Goal: Obtain resource: Download file/media

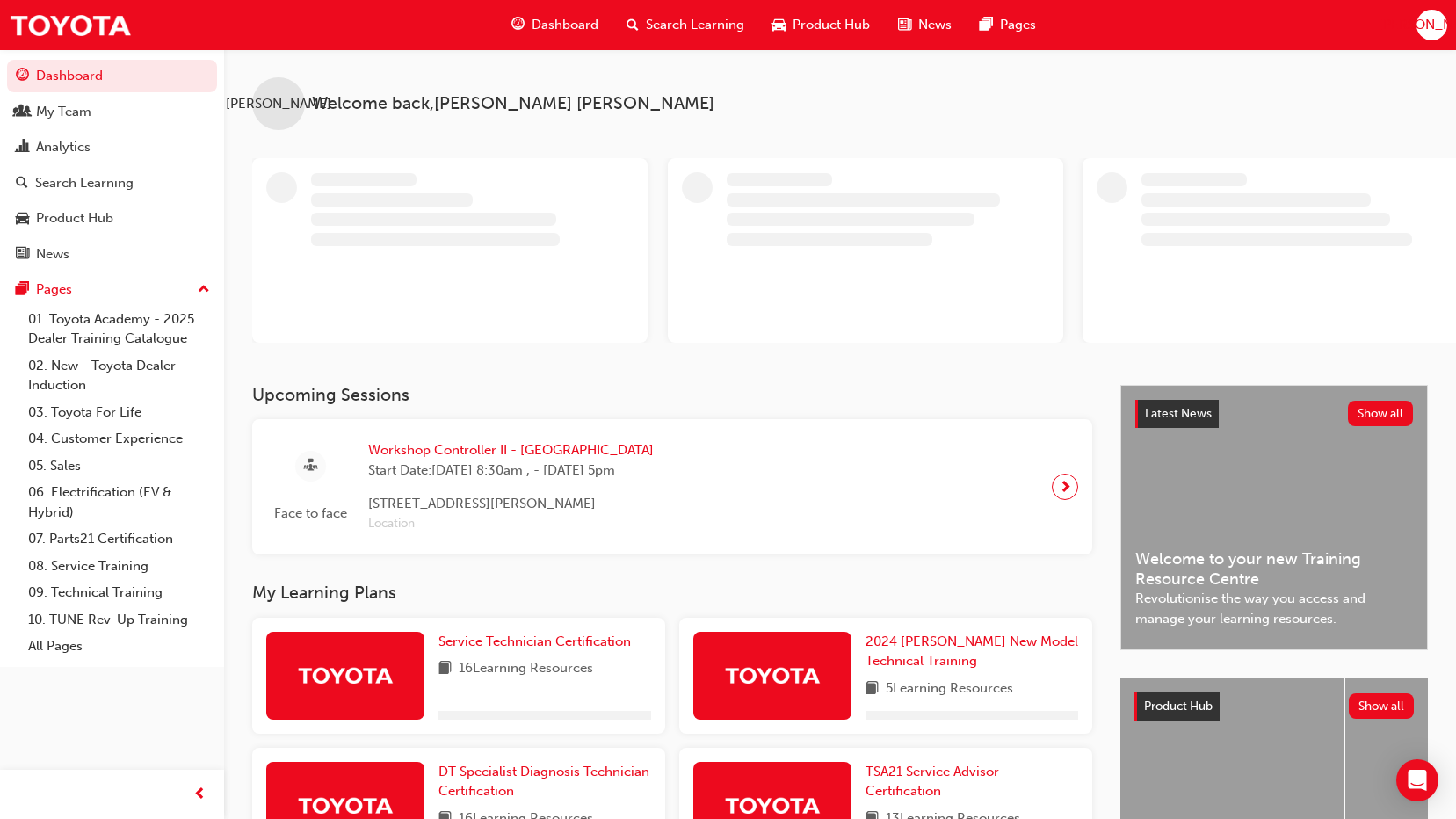
click at [34, 165] on button "Dashboard My Team Analytics Search Learning Product Hub News Pages" at bounding box center [112, 165] width 210 height 217
click at [36, 151] on div "Analytics" at bounding box center [63, 147] width 55 height 20
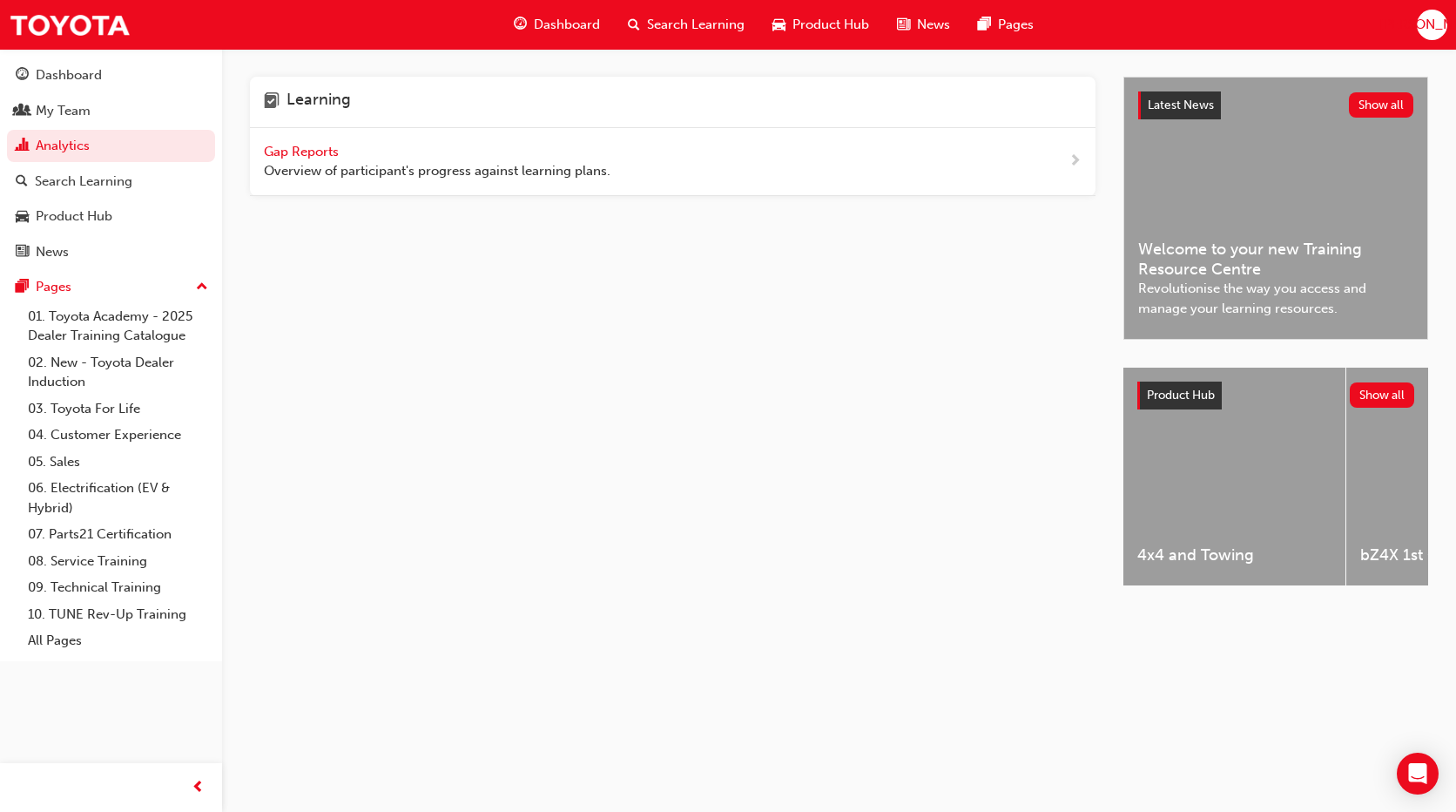
click at [278, 153] on span "Gap Reports" at bounding box center [302, 152] width 78 height 15
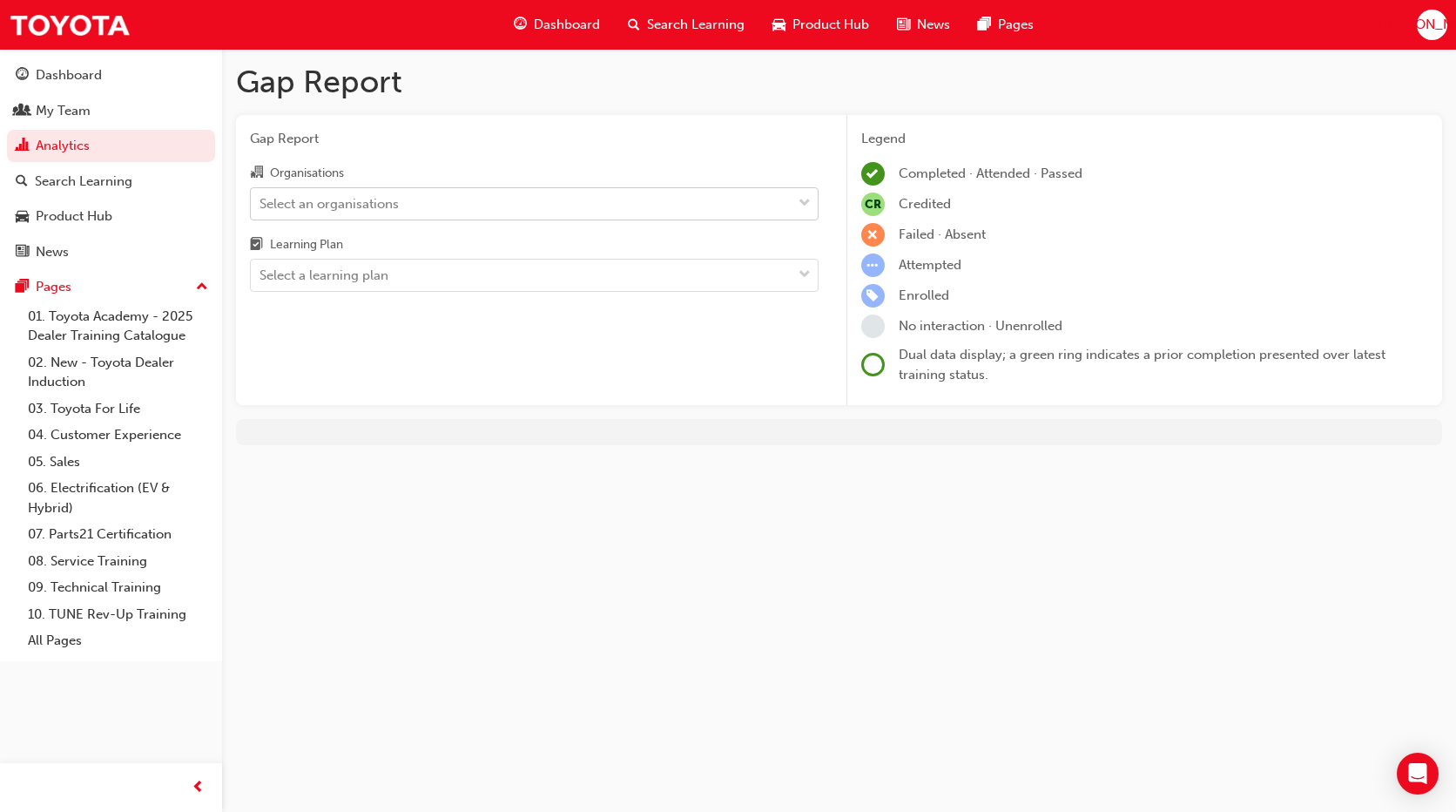
click at [377, 208] on div "Select an organisations" at bounding box center [329, 203] width 139 height 20
click at [262, 208] on input "Organisations Select an organisations" at bounding box center [261, 202] width 2 height 14
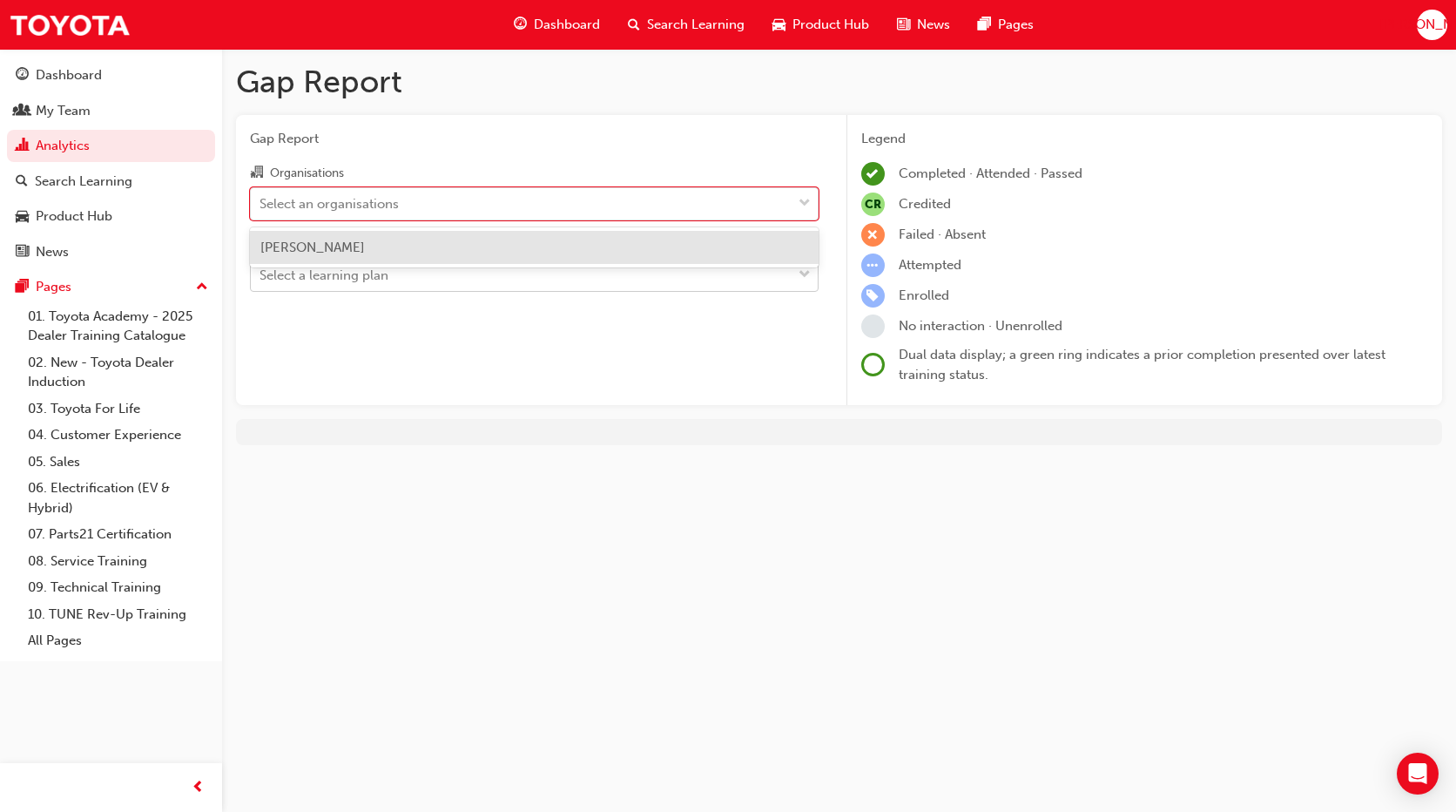
drag, startPoint x: 378, startPoint y: 248, endPoint x: 383, endPoint y: 280, distance: 32.4
click at [365, 248] on span "[PERSON_NAME]" at bounding box center [313, 247] width 104 height 15
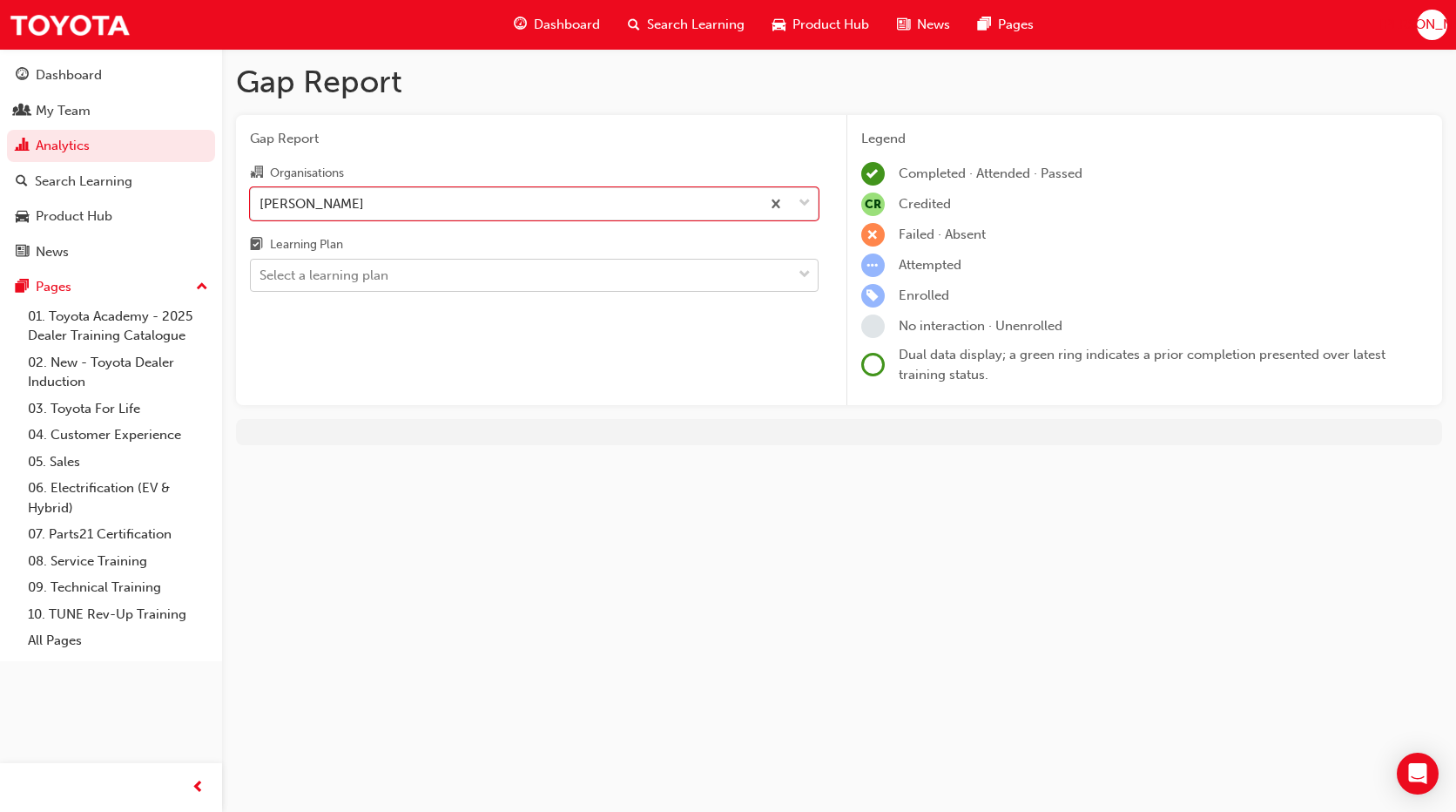
click at [382, 284] on div "Select a learning plan" at bounding box center [323, 275] width 128 height 20
click at [262, 282] on input "Learning Plan Select a learning plan" at bounding box center [261, 274] width 2 height 14
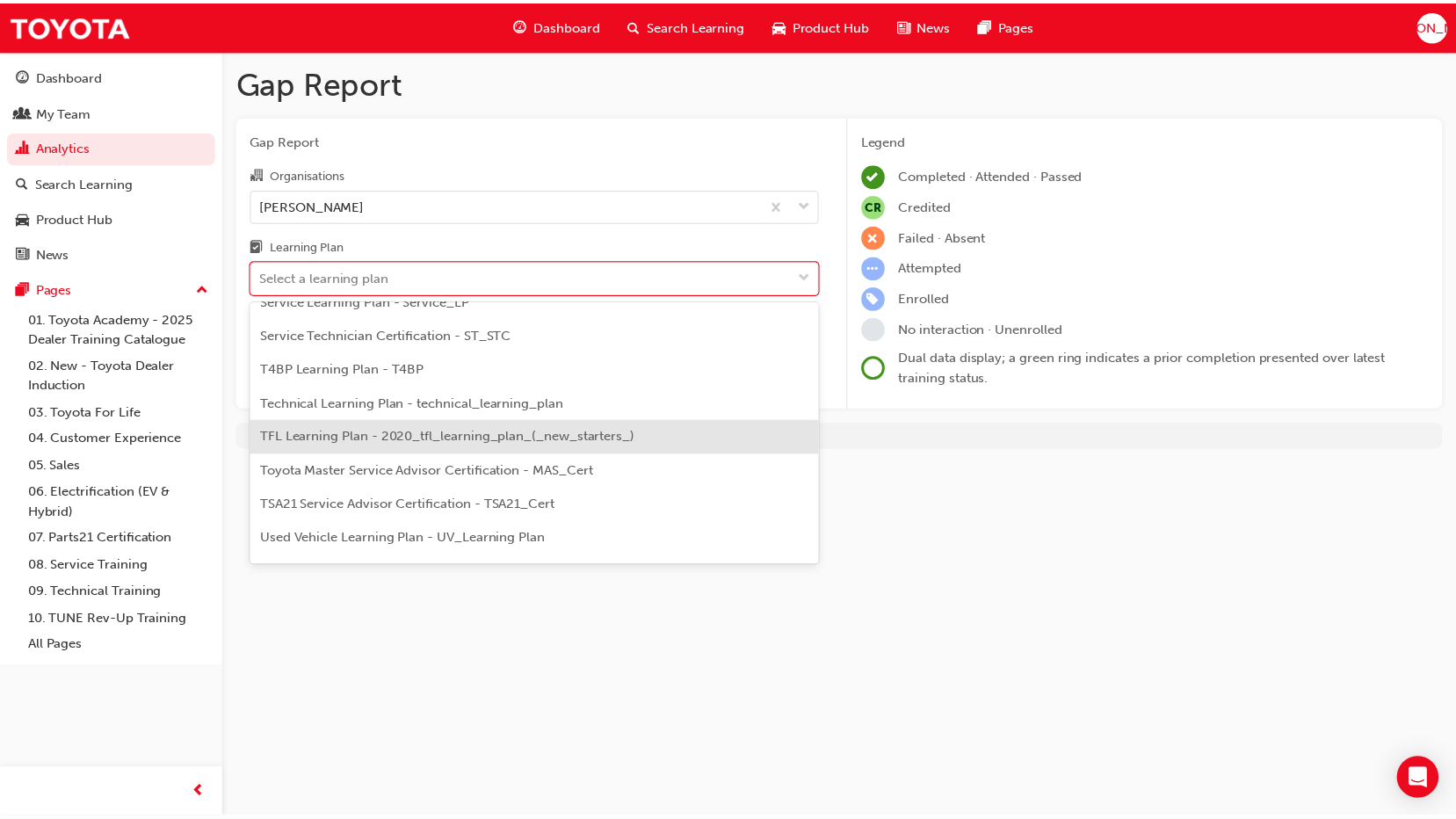
scroll to position [670, 0]
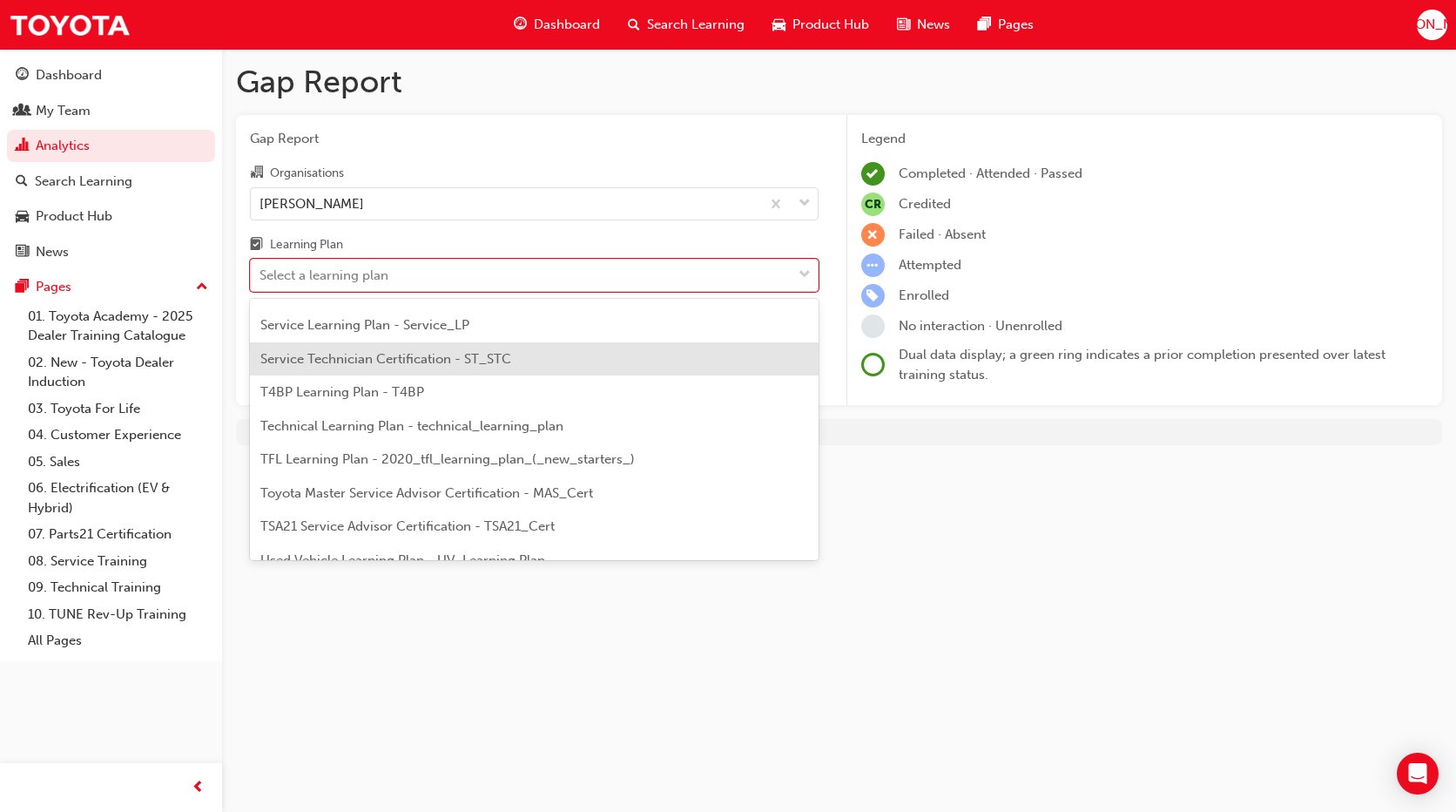
click at [414, 359] on span "Service Technician Certification - ST_STC" at bounding box center [386, 358] width 251 height 15
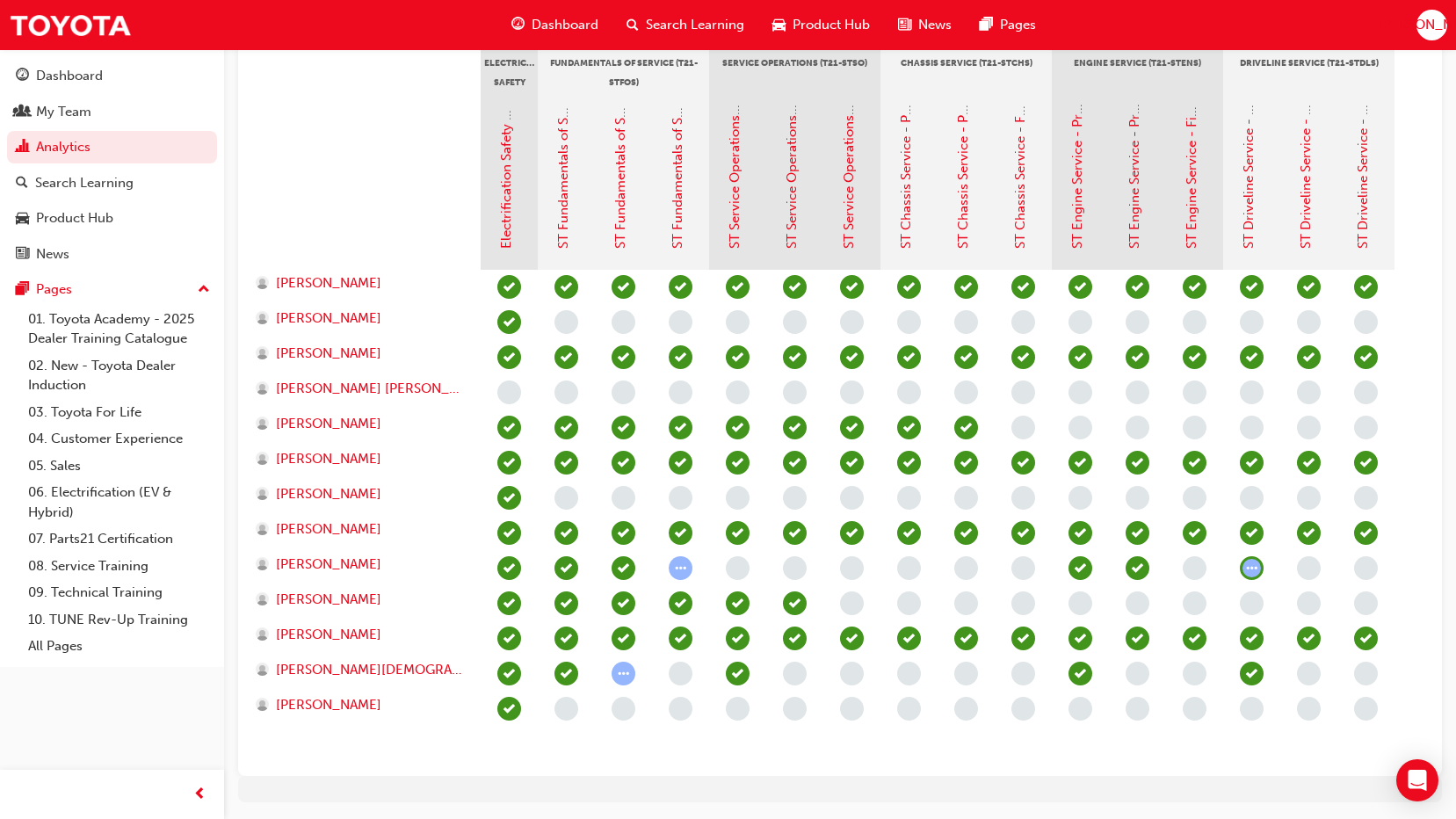
scroll to position [439, 0]
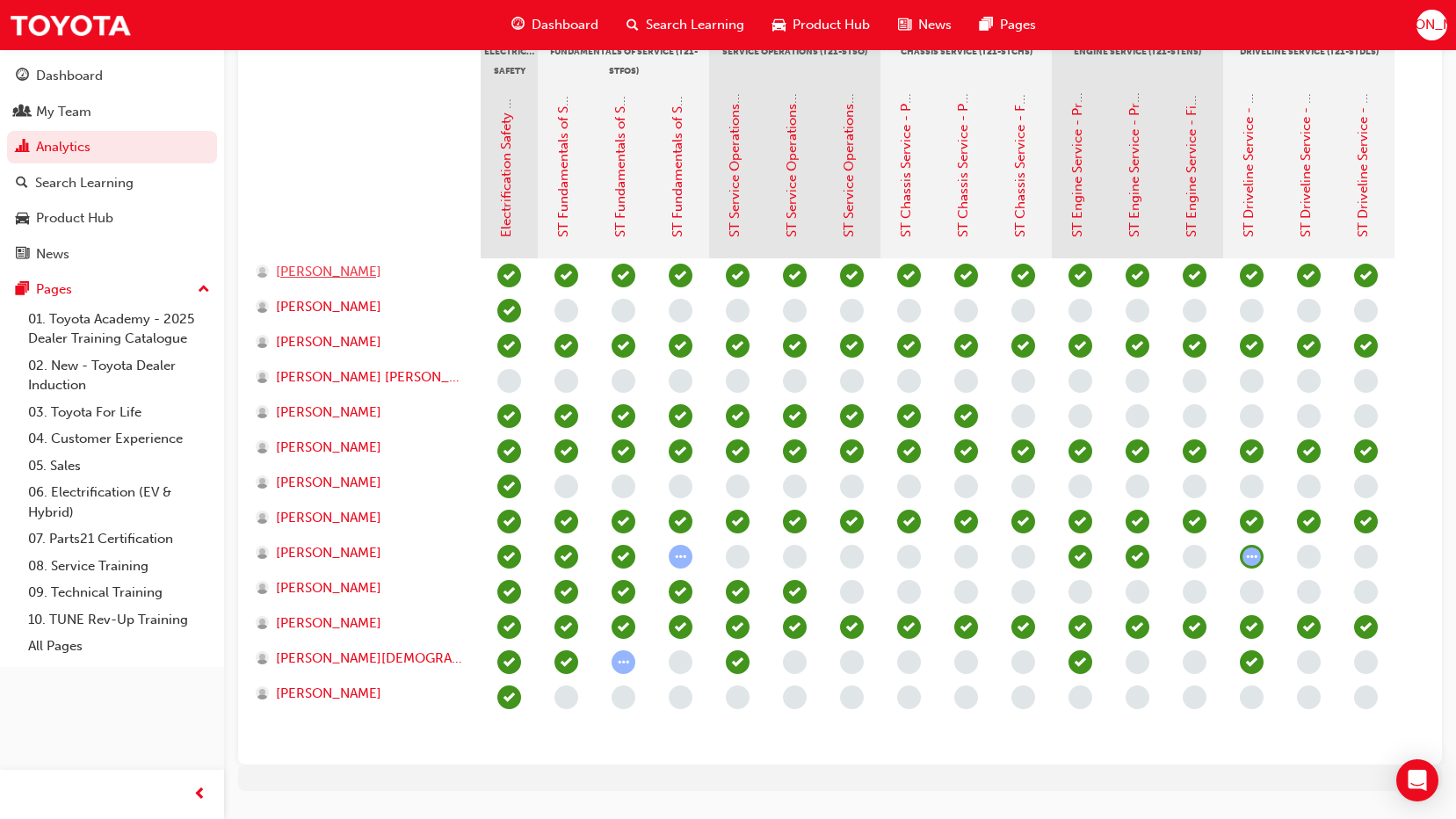
click at [314, 272] on span "[PERSON_NAME]" at bounding box center [328, 272] width 105 height 20
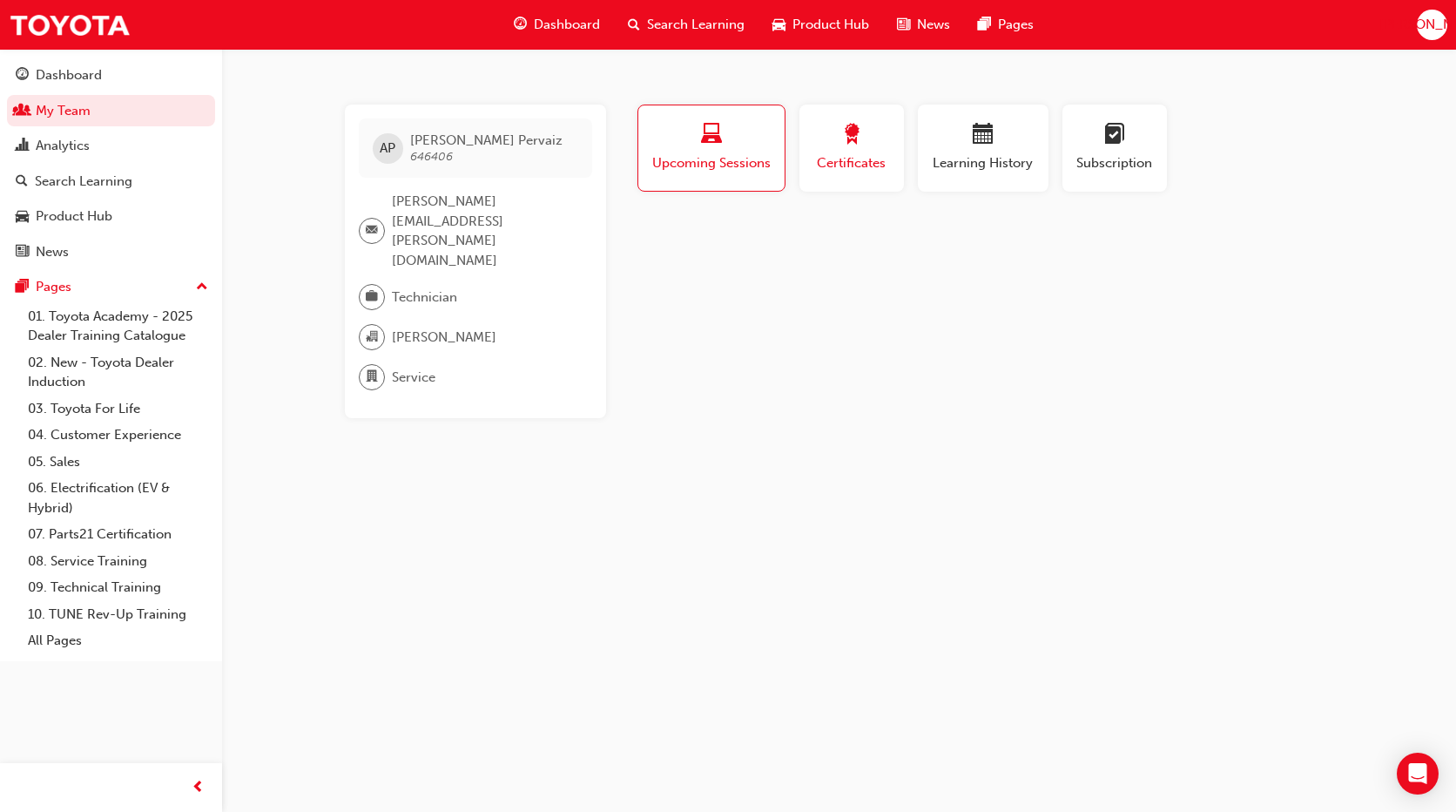
click at [824, 161] on span "Certificates" at bounding box center [852, 163] width 78 height 20
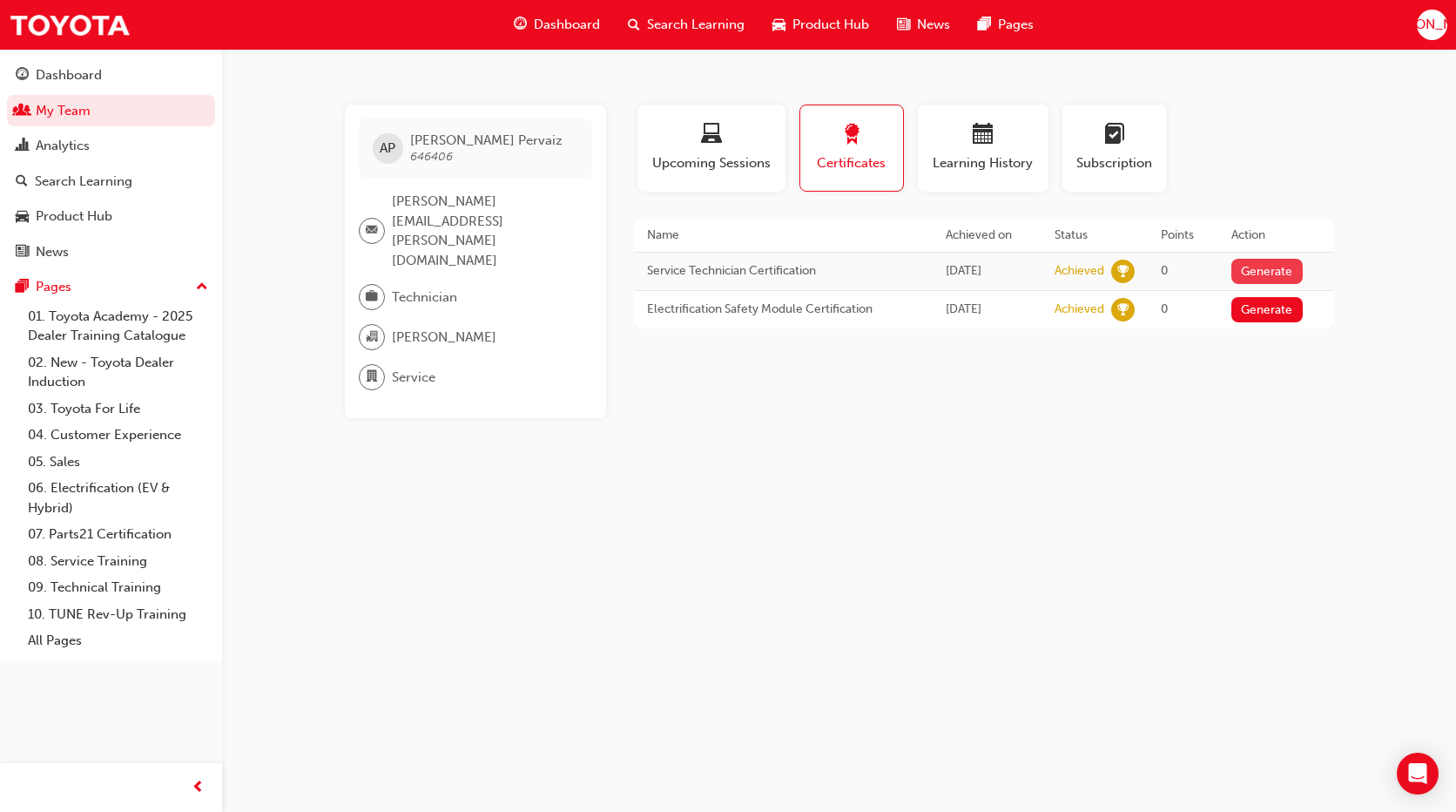
click at [1276, 267] on button "Generate" at bounding box center [1267, 271] width 71 height 25
click at [1257, 276] on button "Loading" at bounding box center [1262, 271] width 63 height 25
click at [1251, 267] on link "Download PDF" at bounding box center [1262, 268] width 80 height 14
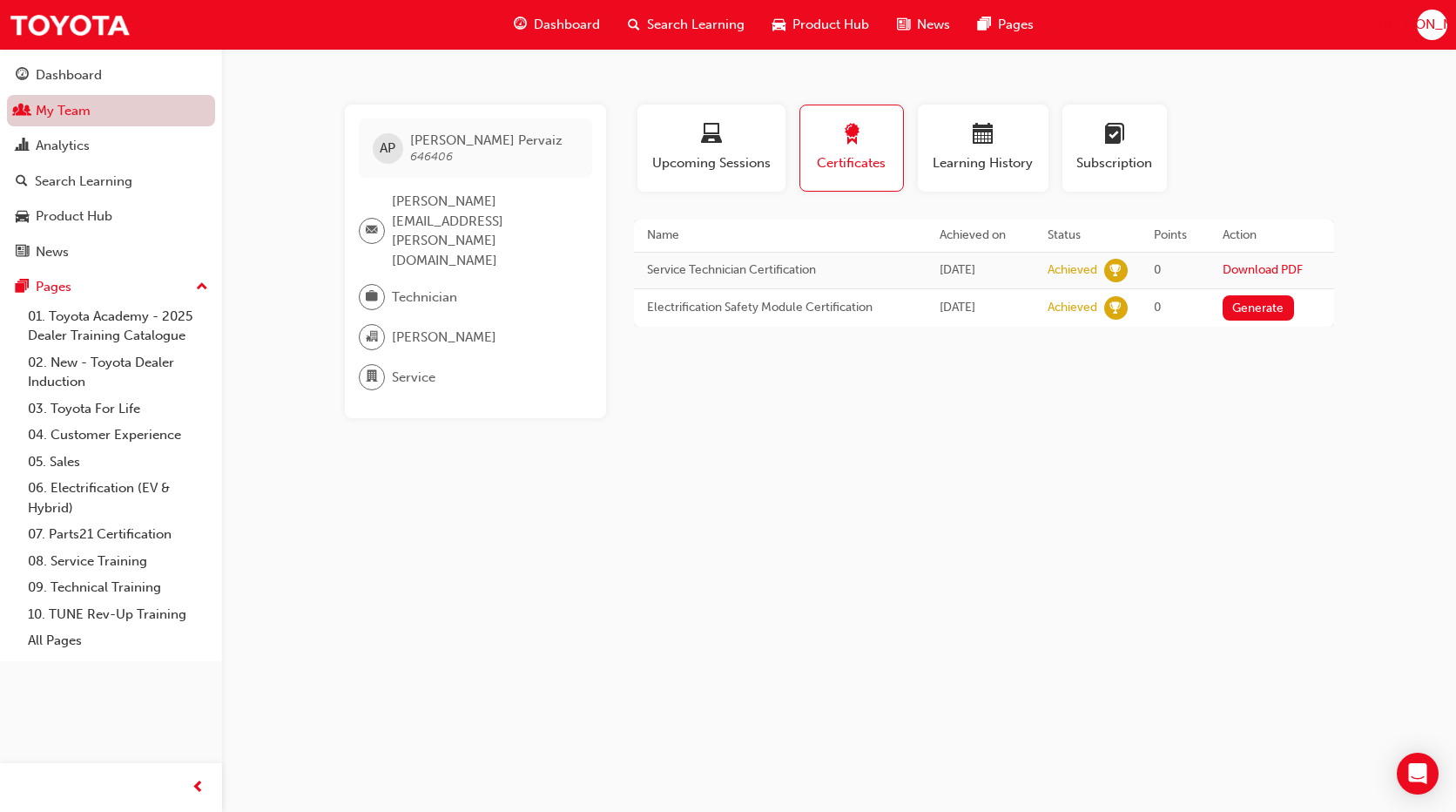
click at [117, 115] on link "My Team" at bounding box center [111, 110] width 209 height 32
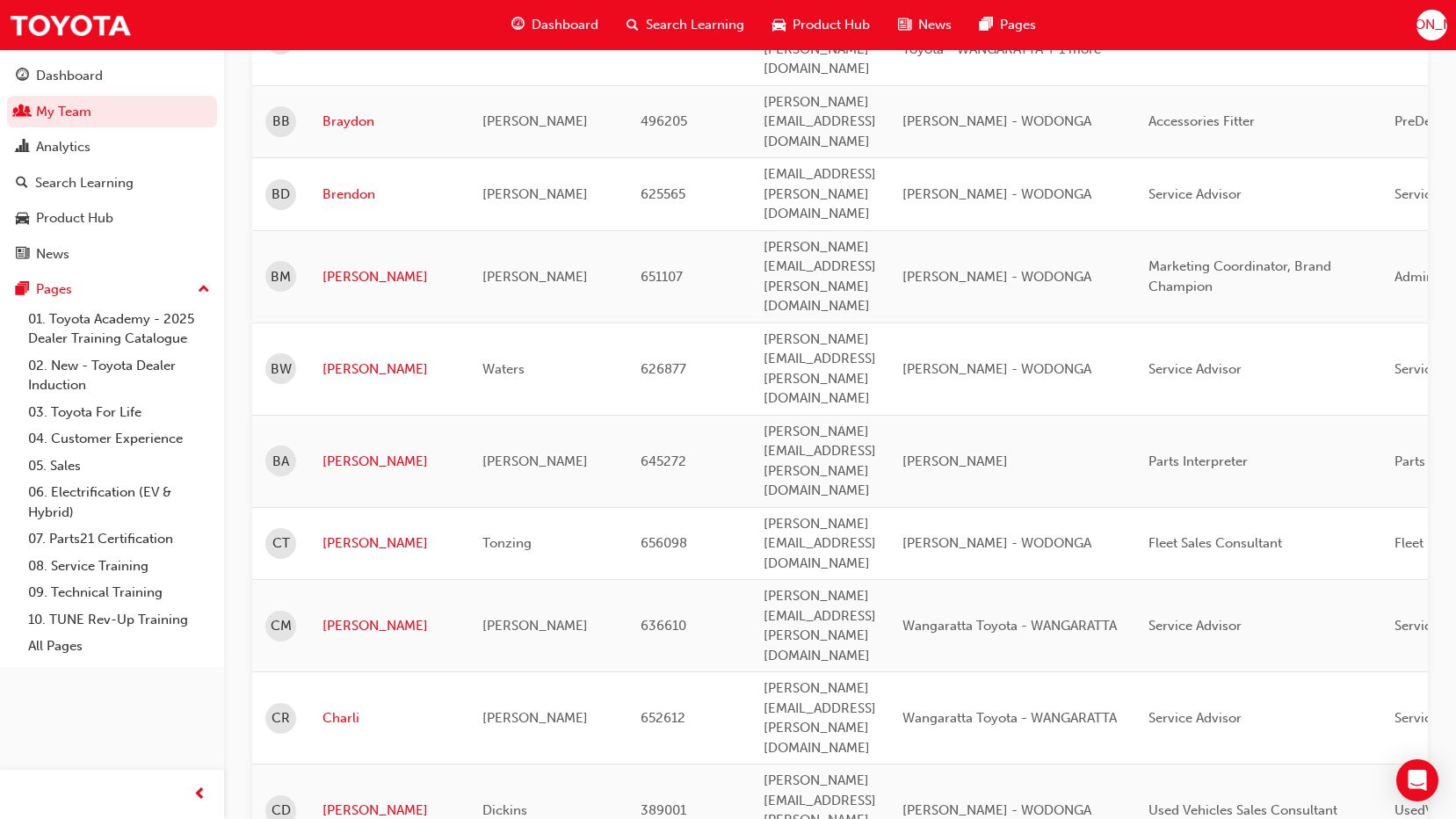
scroll to position [1230, 0]
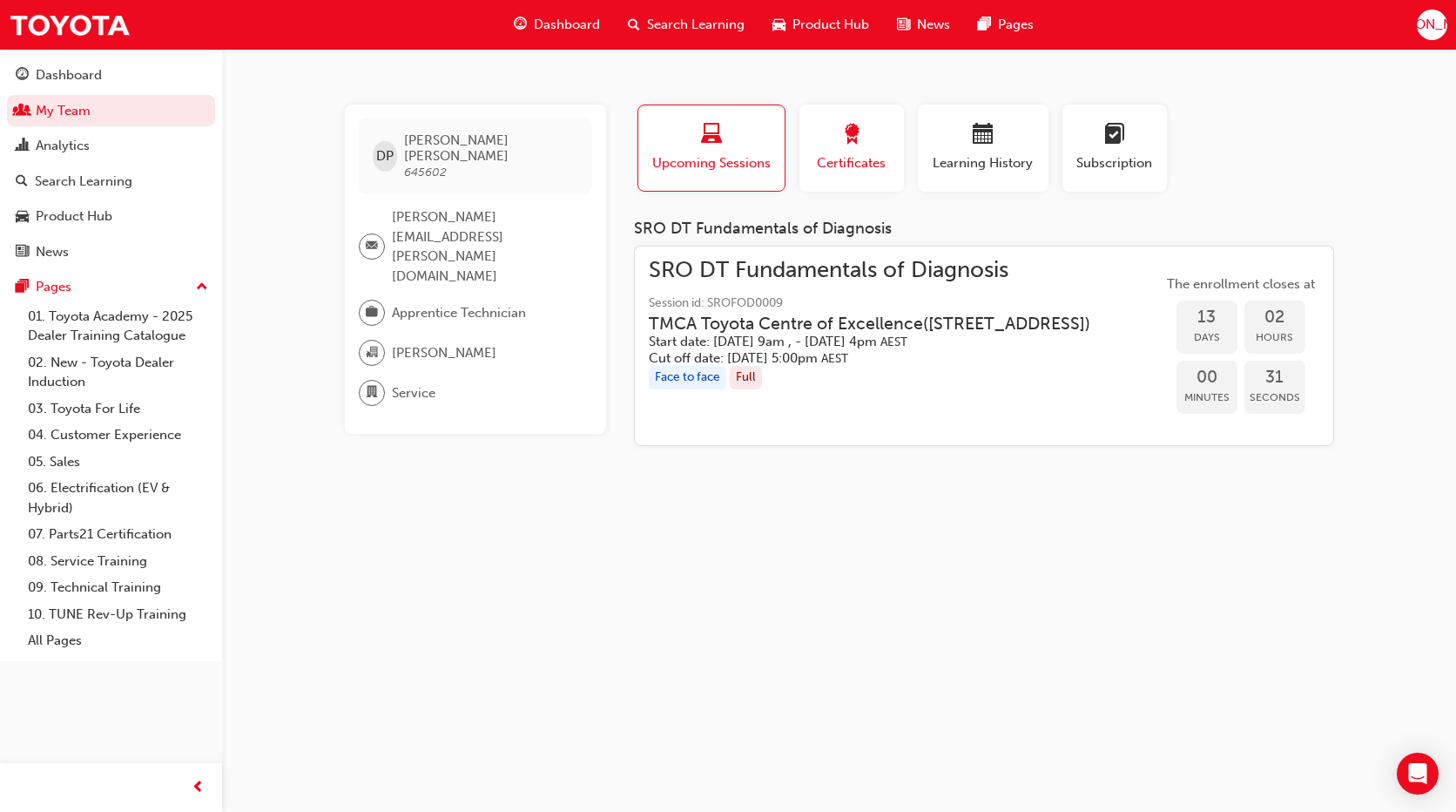
click at [849, 139] on span "award-icon" at bounding box center [852, 135] width 21 height 23
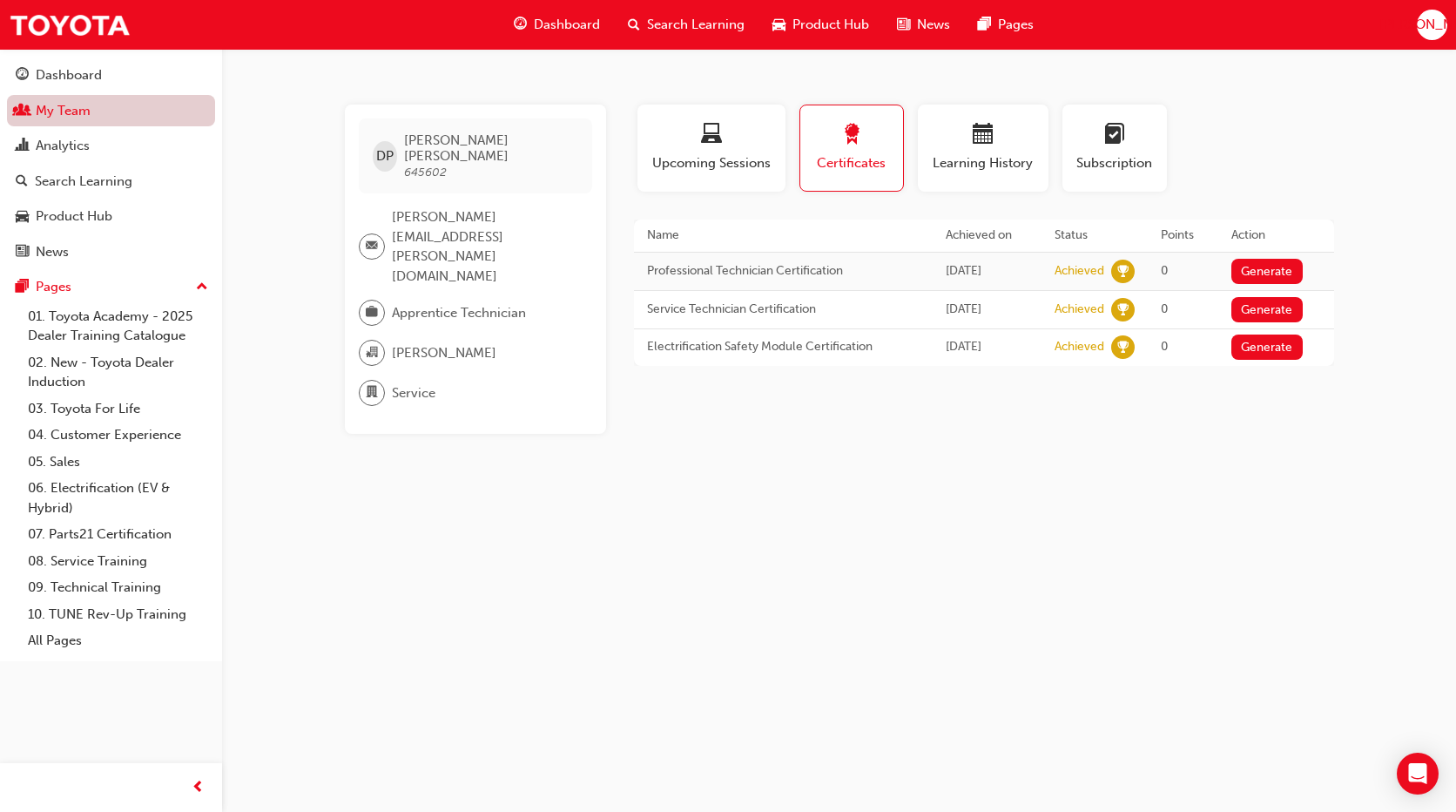
click at [59, 106] on link "My Team" at bounding box center [111, 110] width 209 height 32
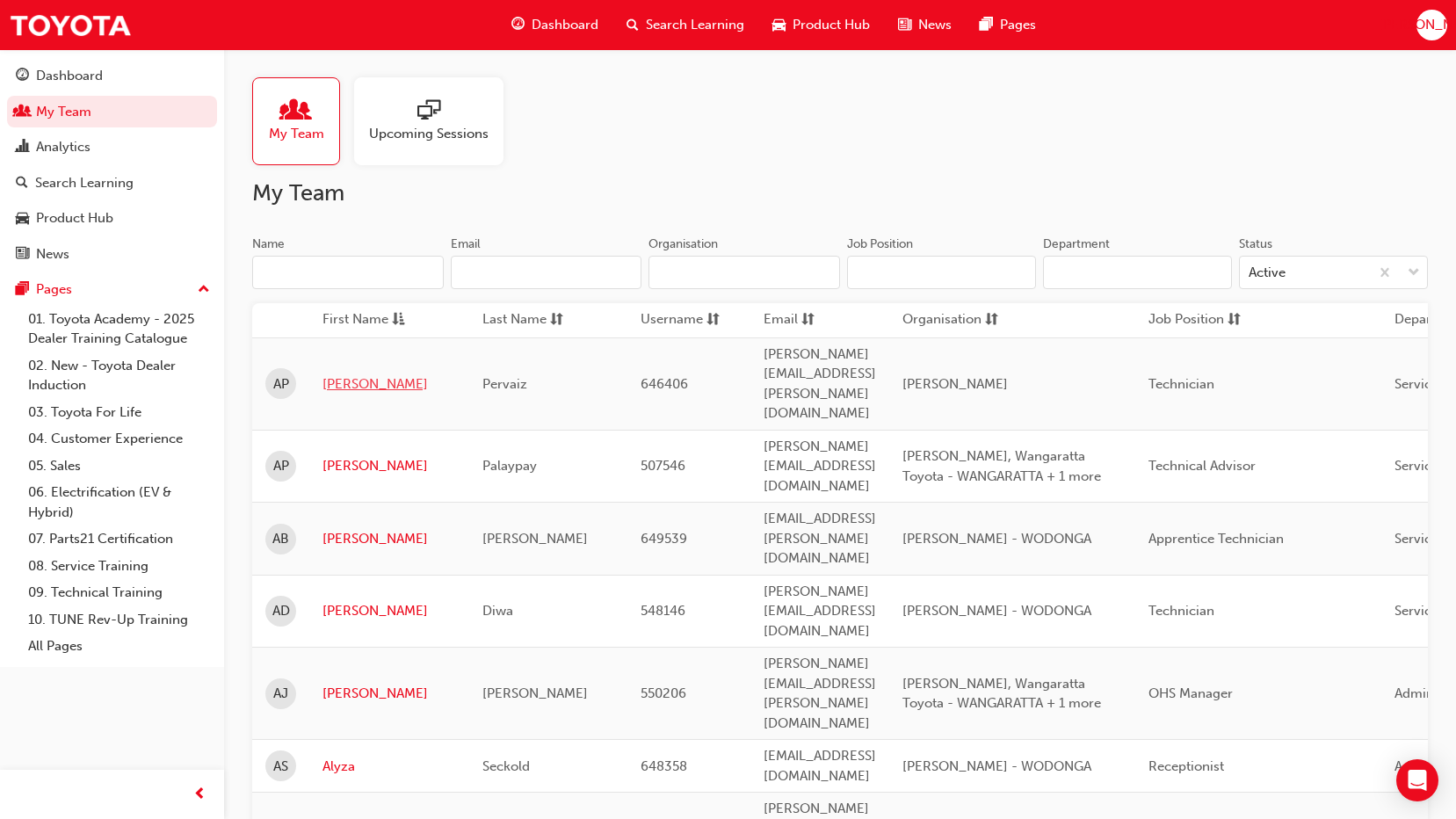
click at [335, 374] on link "[PERSON_NAME]" at bounding box center [389, 384] width 133 height 20
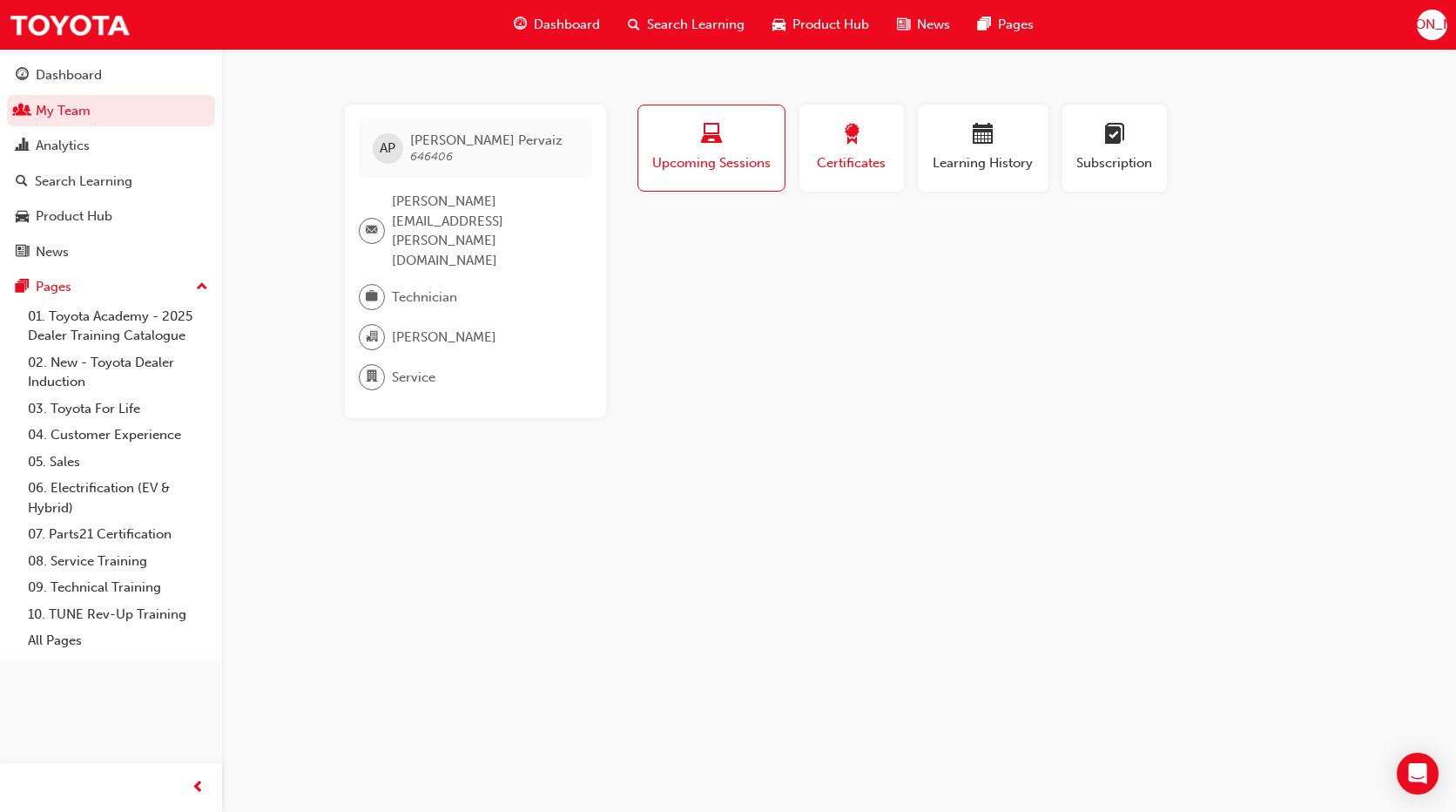
click at [869, 134] on div "button" at bounding box center [852, 137] width 78 height 27
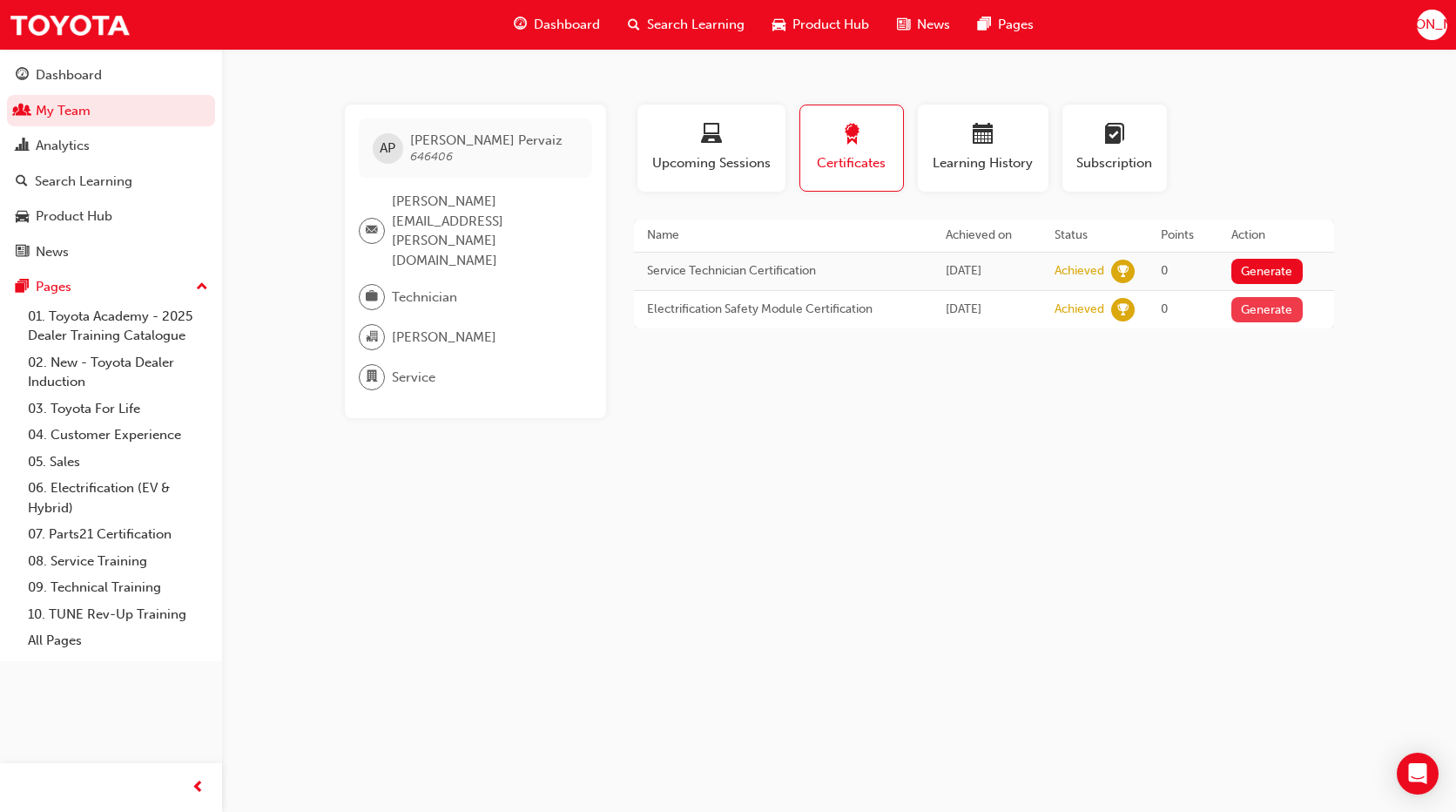
click at [1277, 318] on button "Generate" at bounding box center [1267, 310] width 71 height 25
click at [1159, 419] on div "AP [PERSON_NAME] 646406 [PERSON_NAME][EMAIL_ADDRESS][PERSON_NAME][DOMAIN_NAME] …" at bounding box center [728, 406] width 1456 height 812
click at [1258, 305] on button "Loading" at bounding box center [1262, 310] width 63 height 25
click at [1254, 306] on link "Download PDF" at bounding box center [1262, 307] width 80 height 14
click at [1259, 266] on button "Generate" at bounding box center [1258, 271] width 71 height 25
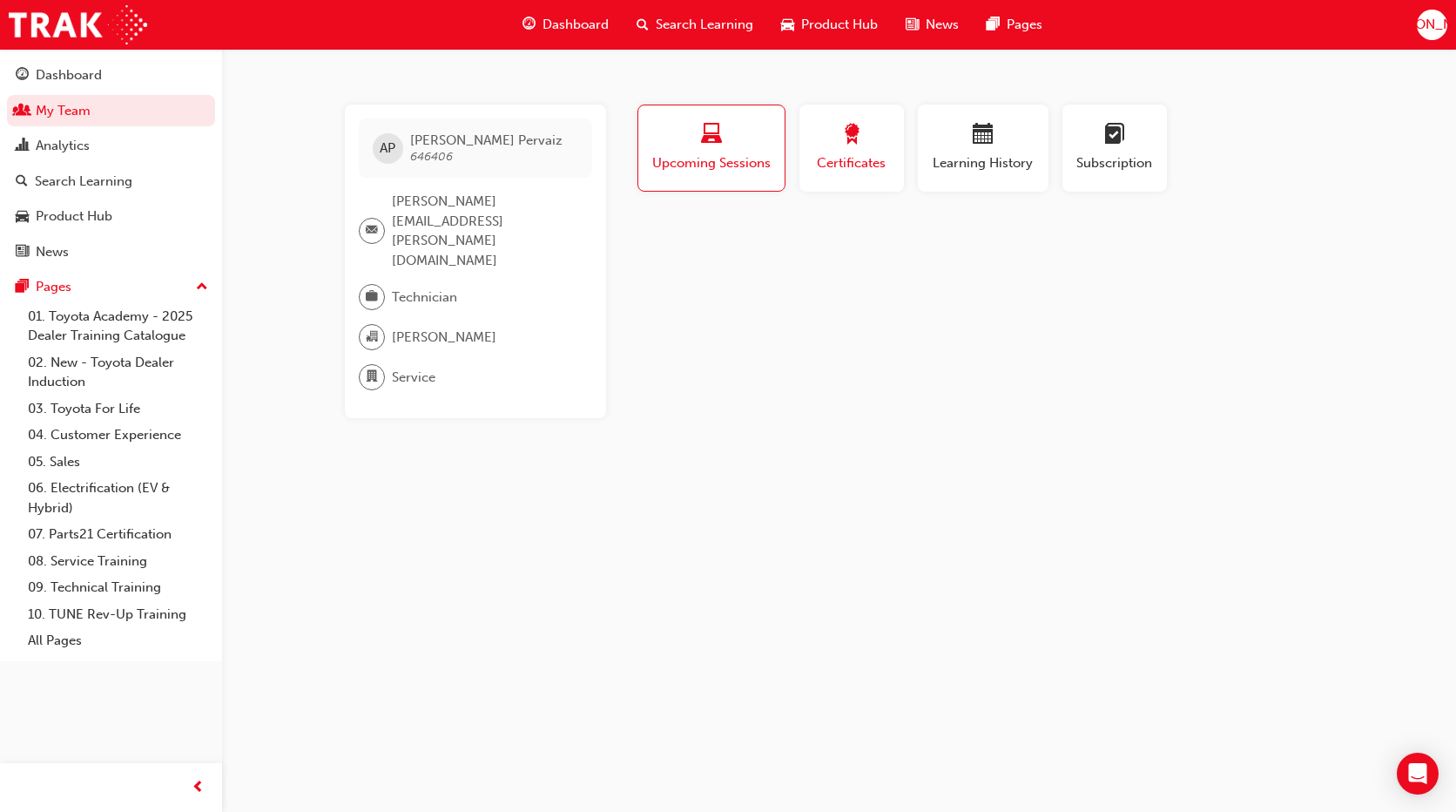
click at [835, 112] on button "Certificates" at bounding box center [852, 148] width 104 height 87
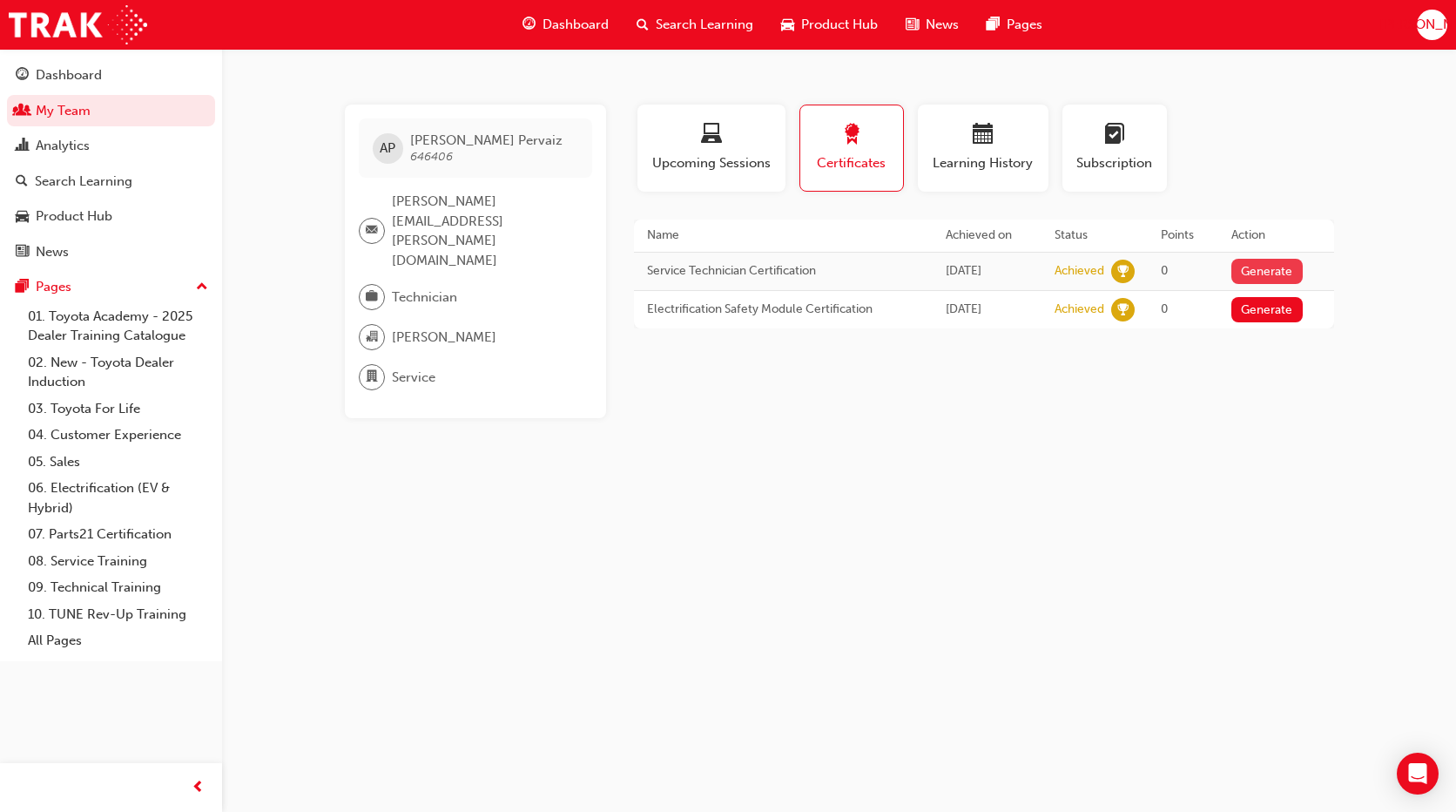
click at [1274, 272] on button "Generate" at bounding box center [1267, 271] width 71 height 25
drag, startPoint x: 1205, startPoint y: 5, endPoint x: 658, endPoint y: 520, distance: 751.3
click at [658, 520] on div "AP Abdul Pervaiz 646406 tim.curtis@jacobtoyota.com.au Technician Jacob Toyota -…" at bounding box center [728, 406] width 1456 height 812
click at [1239, 270] on link "Download PDF" at bounding box center [1262, 268] width 80 height 14
